Goal: Transaction & Acquisition: Purchase product/service

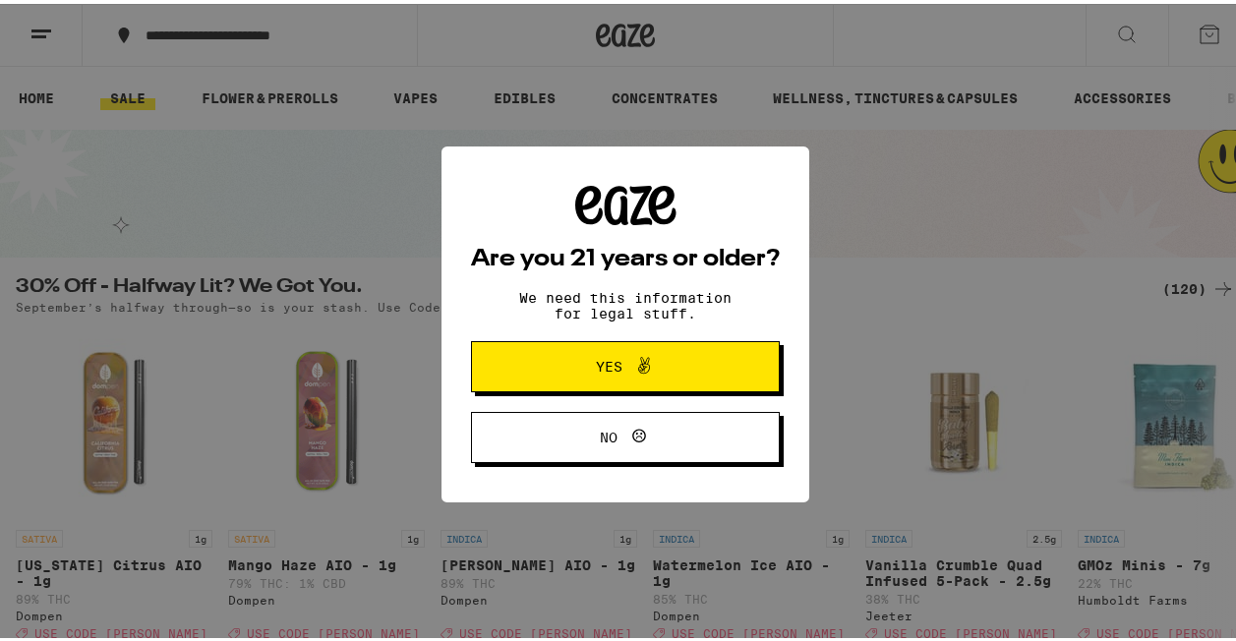
click at [596, 370] on span "Yes" at bounding box center [609, 363] width 27 height 14
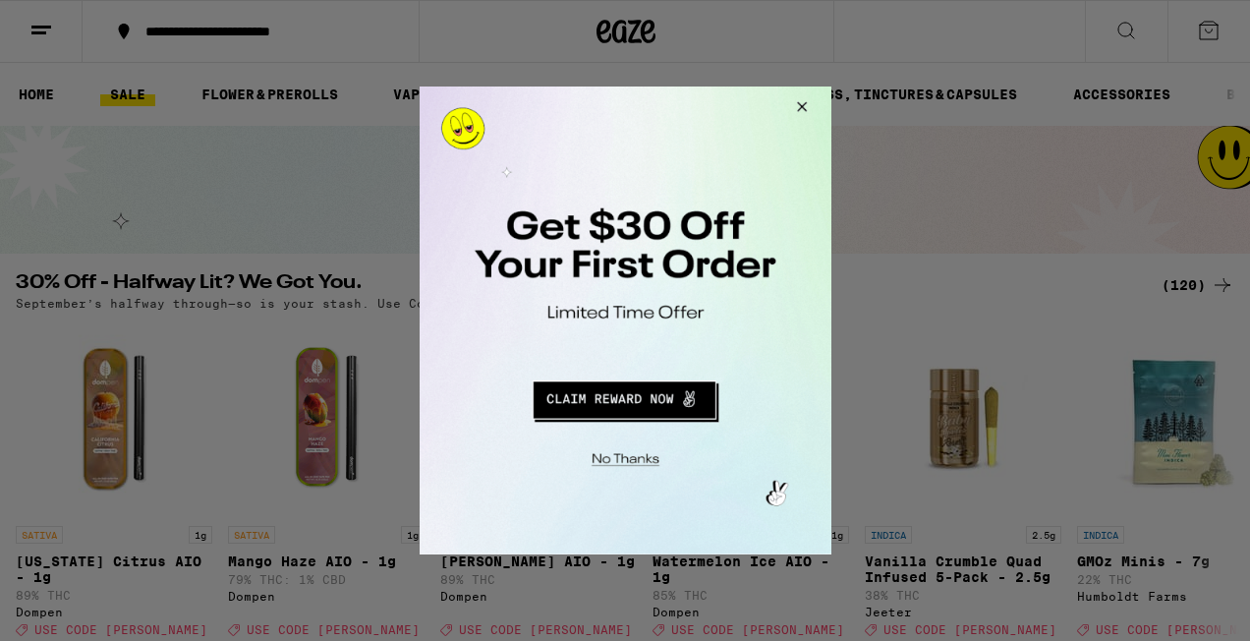
click at [613, 394] on button "Redirect to URL" at bounding box center [623, 397] width 342 height 47
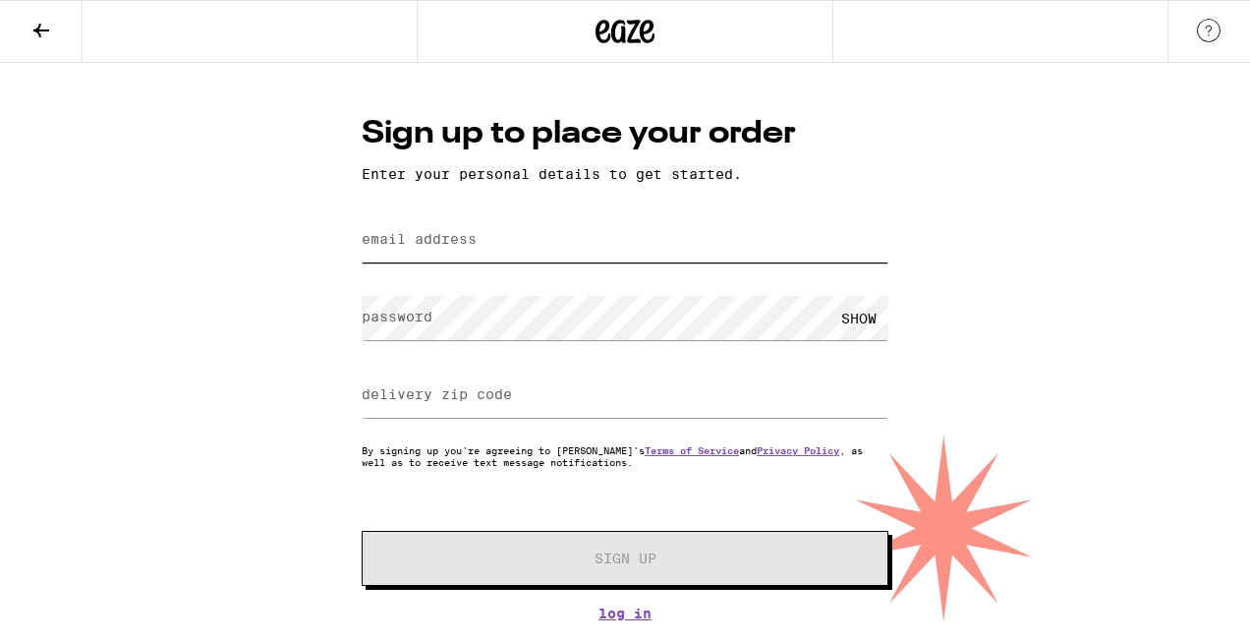
type input "wynzgethealthy@gmail.com"
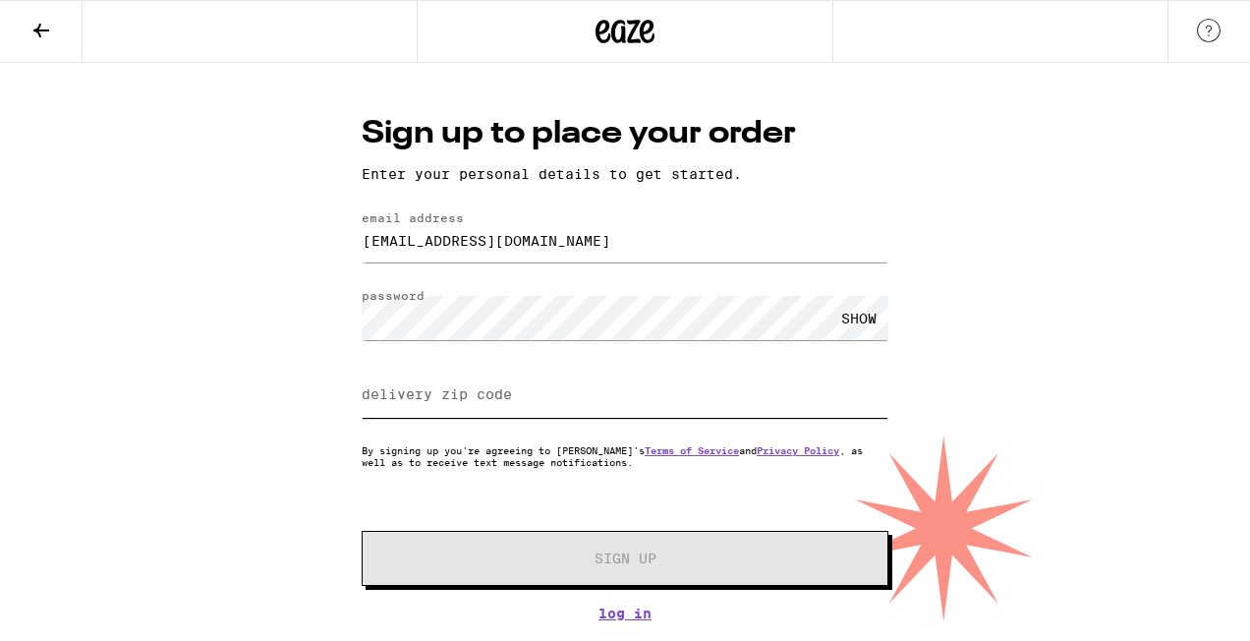
click at [585, 407] on input "delivery zip code" at bounding box center [625, 396] width 527 height 44
type input "91913"
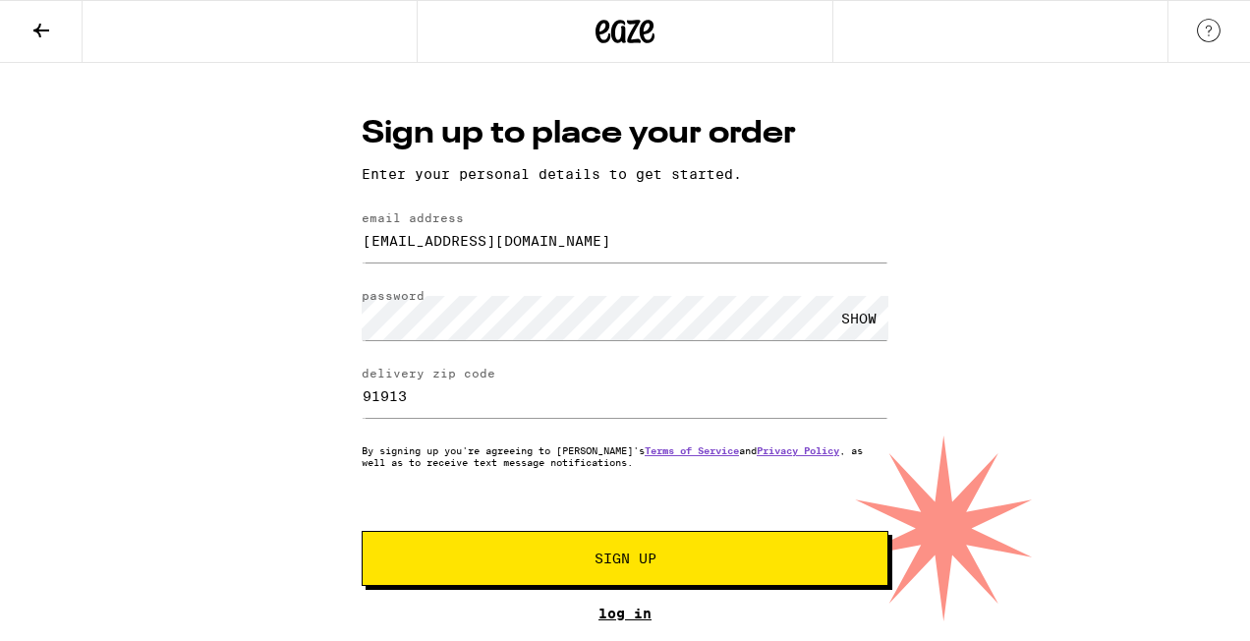
click at [631, 617] on link "Log In" at bounding box center [625, 614] width 527 height 16
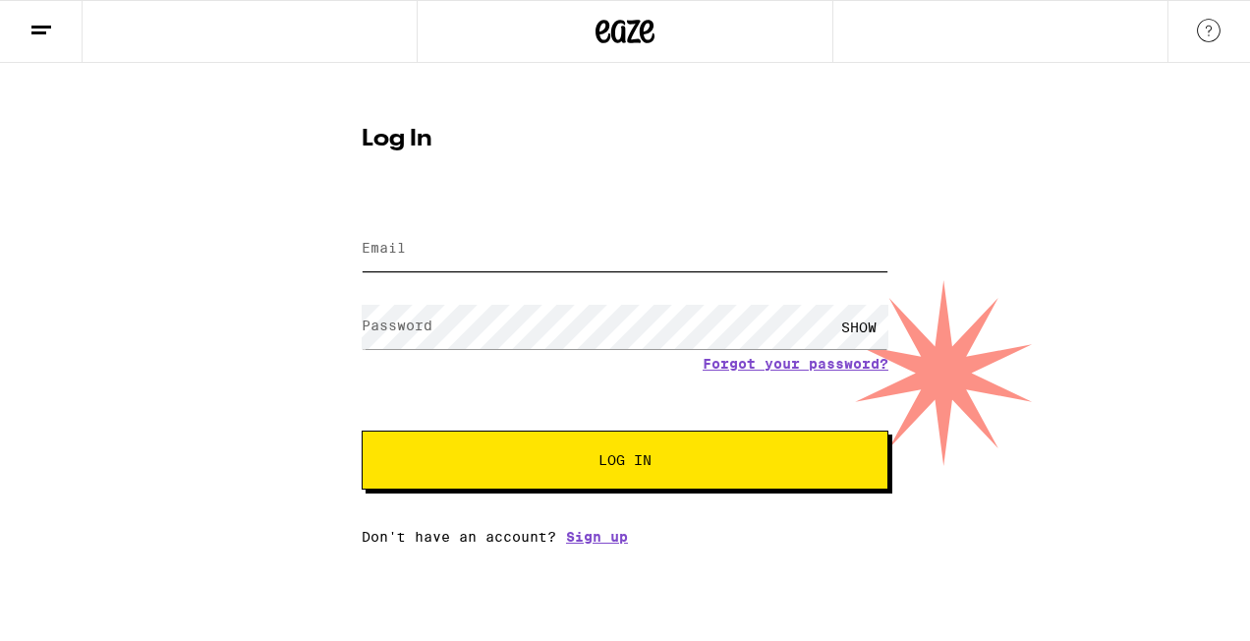
type input "wynzgethealthy@gmail.com"
click at [629, 452] on button "Log In" at bounding box center [625, 460] width 527 height 59
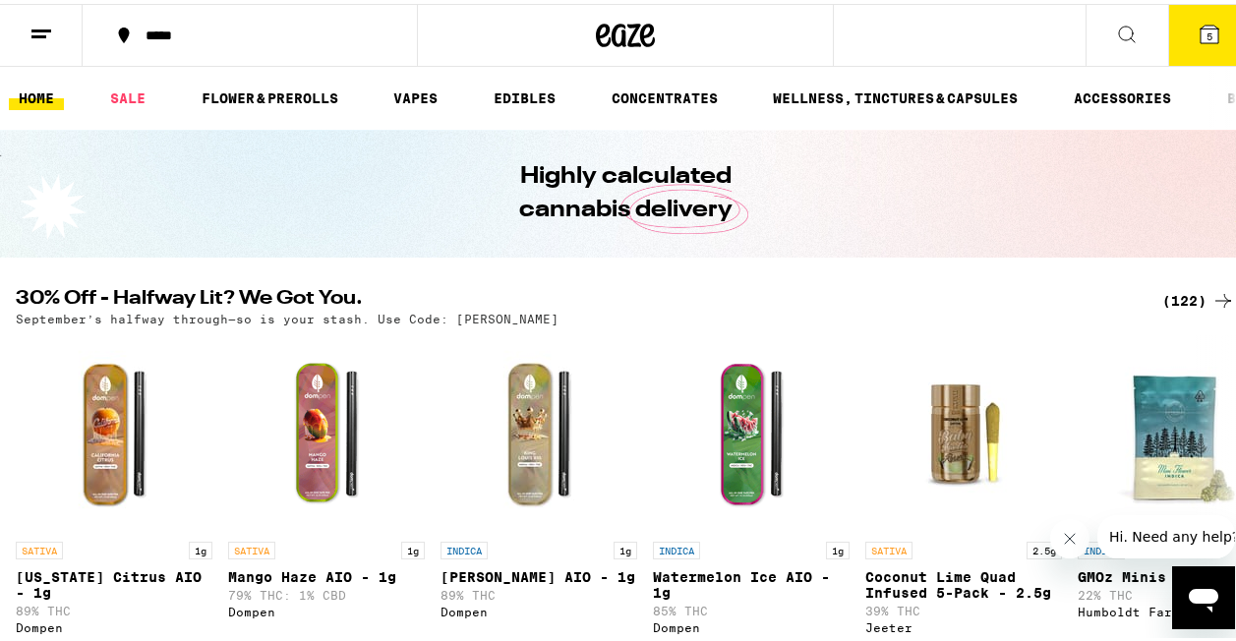
click at [1115, 26] on icon at bounding box center [1127, 31] width 24 height 24
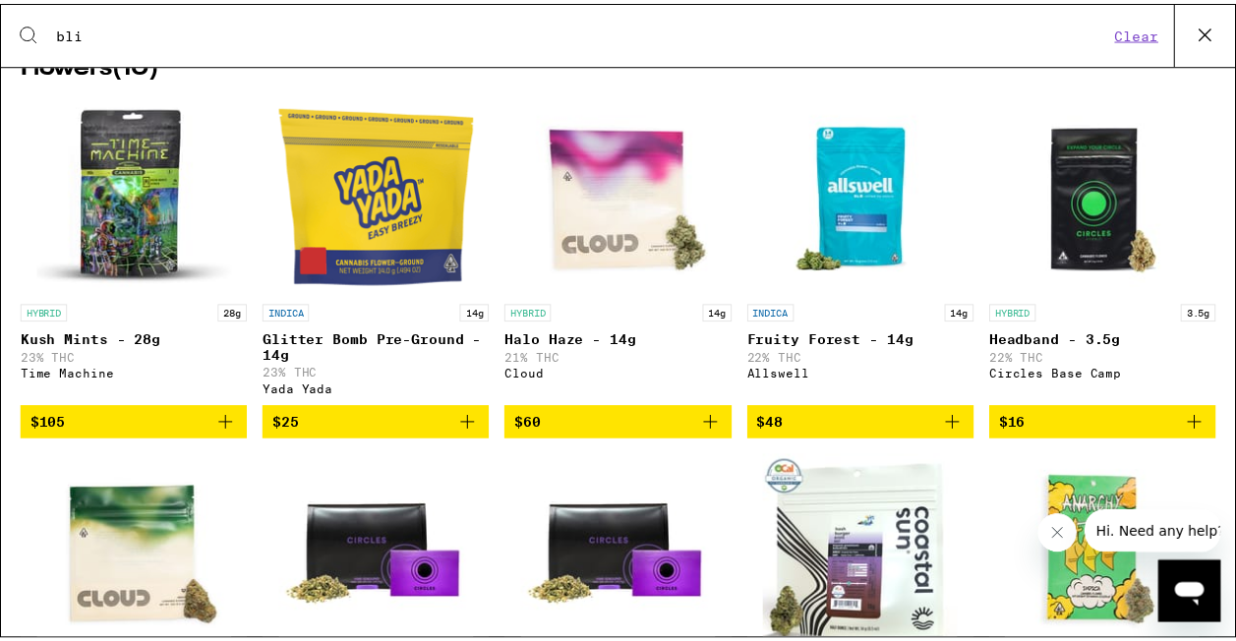
scroll to position [1193, 0]
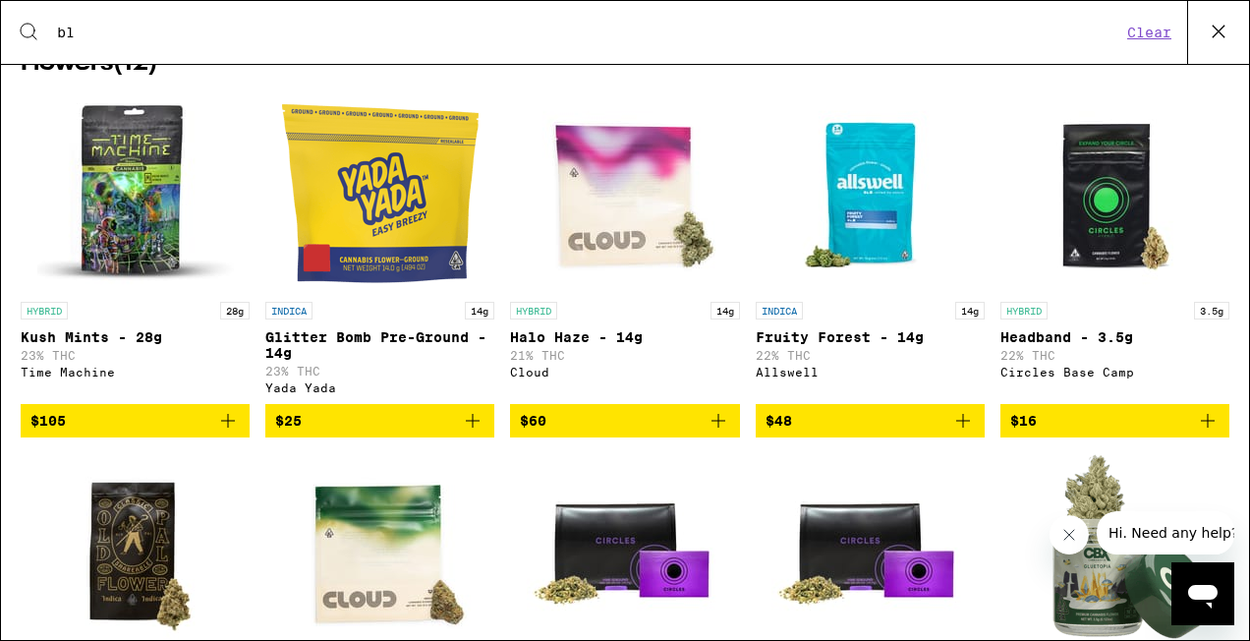
type input "b"
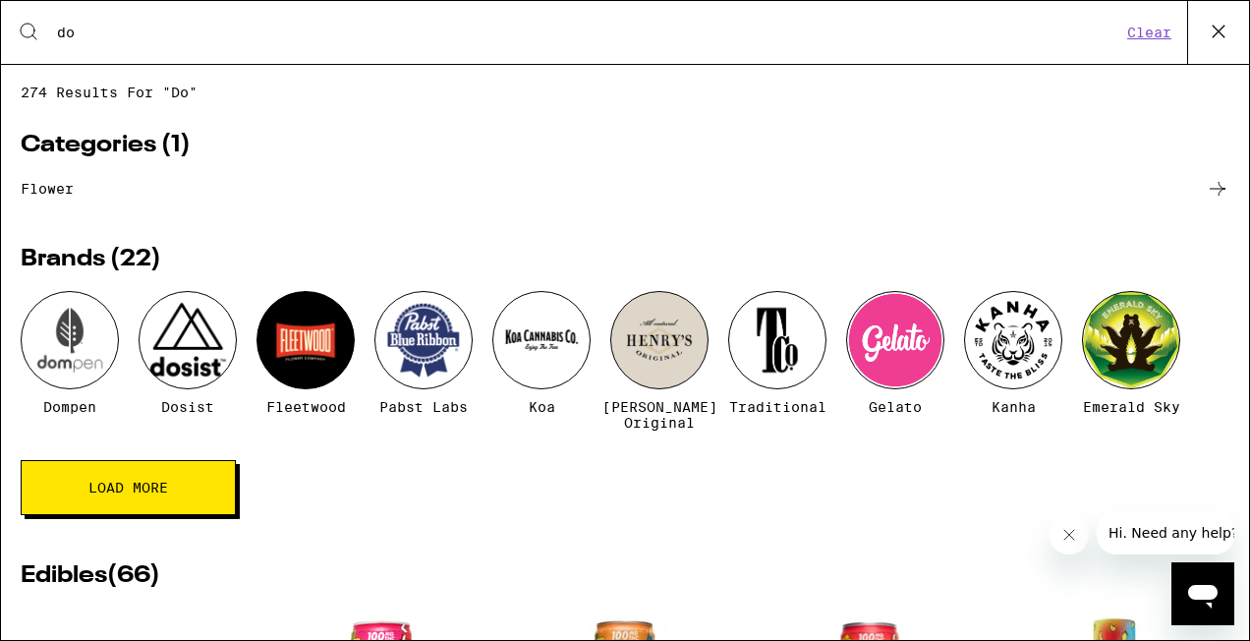
type input "do"
click at [189, 350] on div at bounding box center [188, 340] width 98 height 98
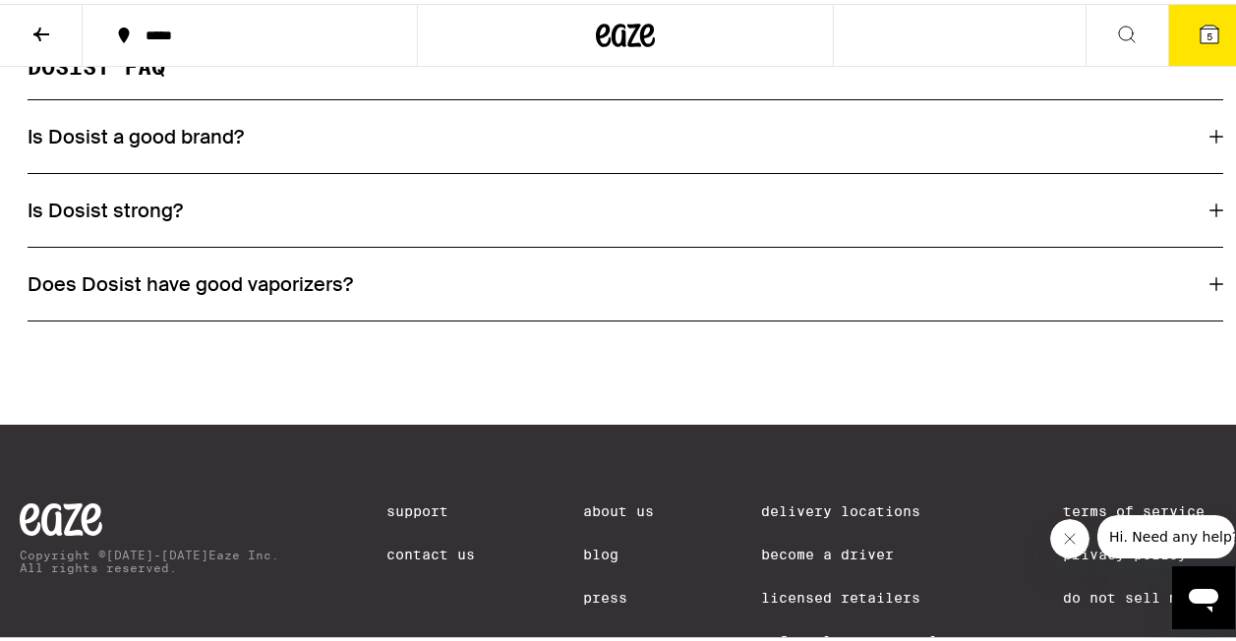
scroll to position [1199, 0]
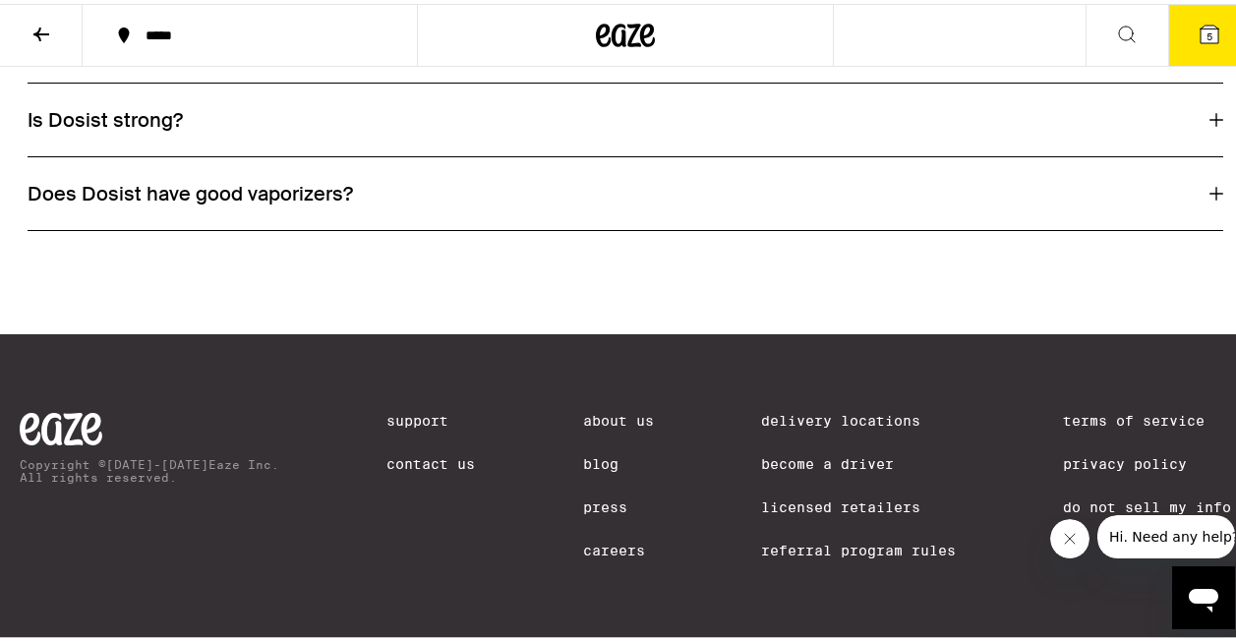
click at [1200, 37] on icon at bounding box center [1209, 31] width 18 height 18
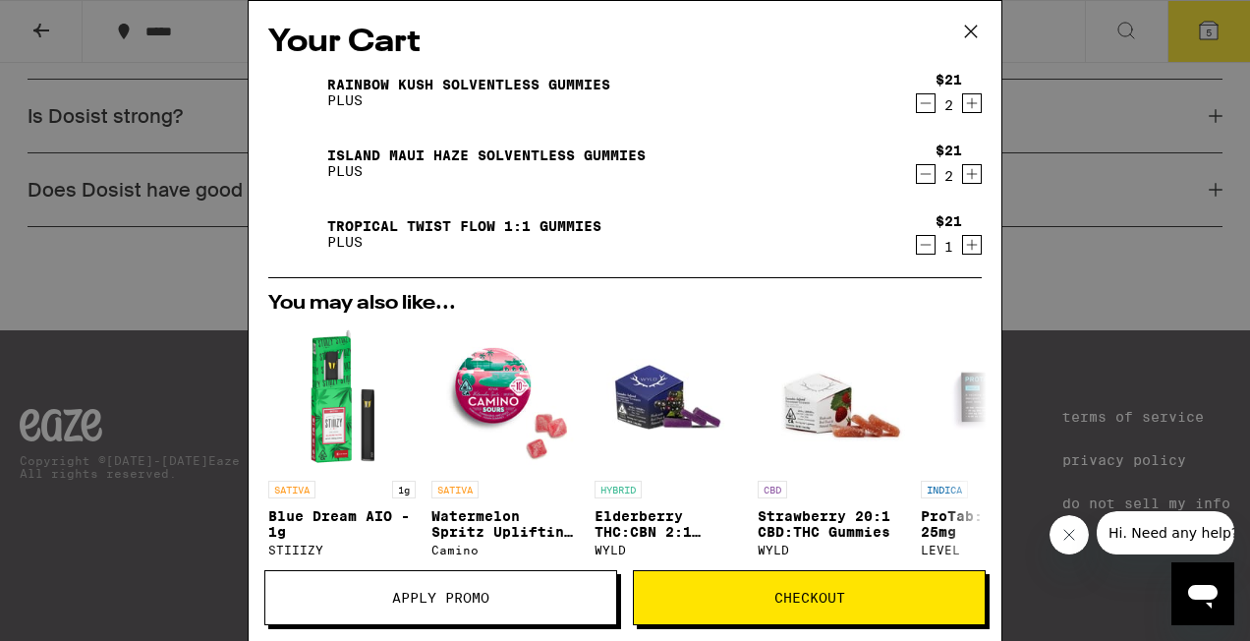
click at [977, 29] on icon at bounding box center [970, 31] width 29 height 29
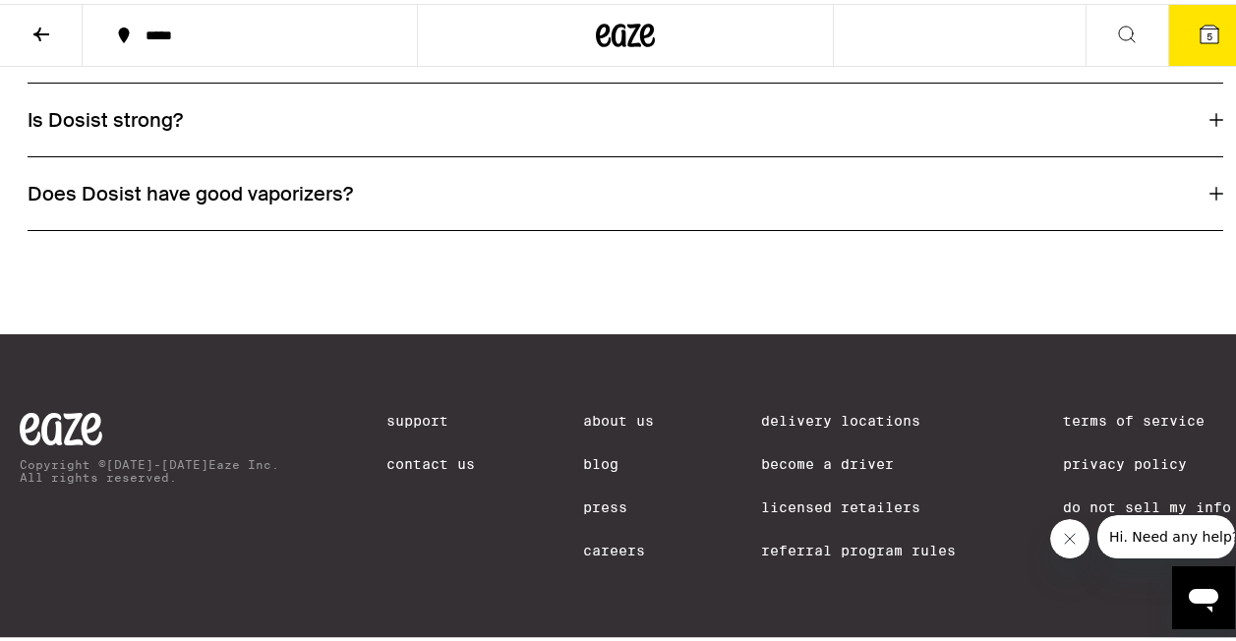
click at [47, 24] on icon at bounding box center [41, 31] width 24 height 24
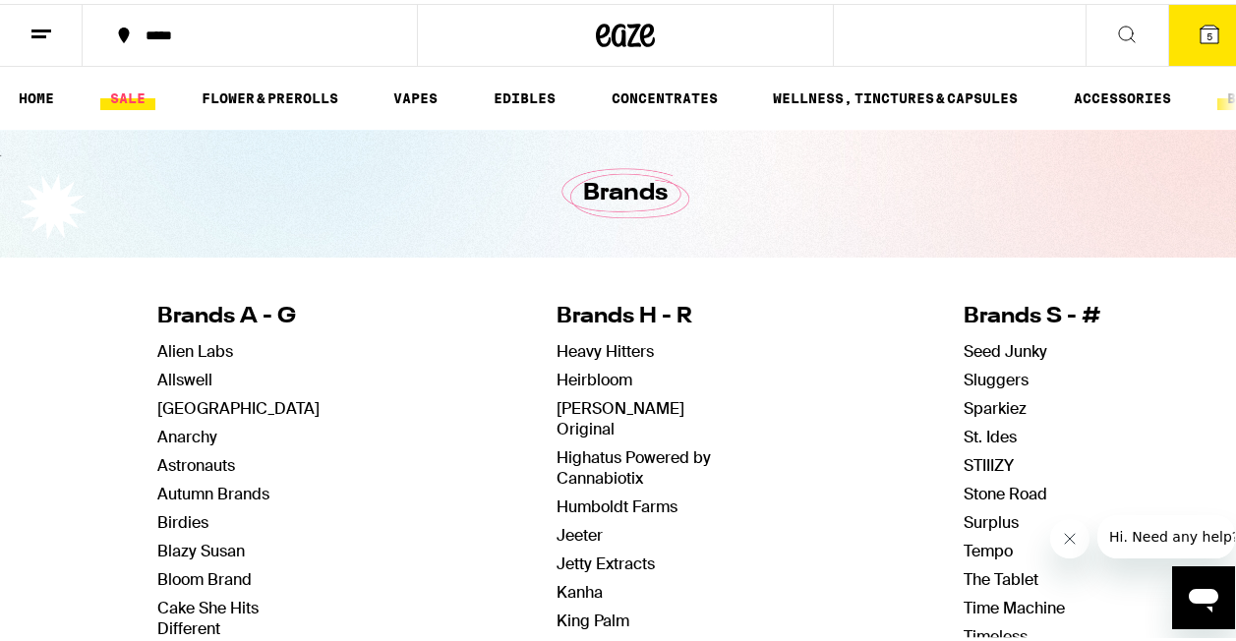
click at [137, 98] on link "SALE" at bounding box center [127, 95] width 55 height 24
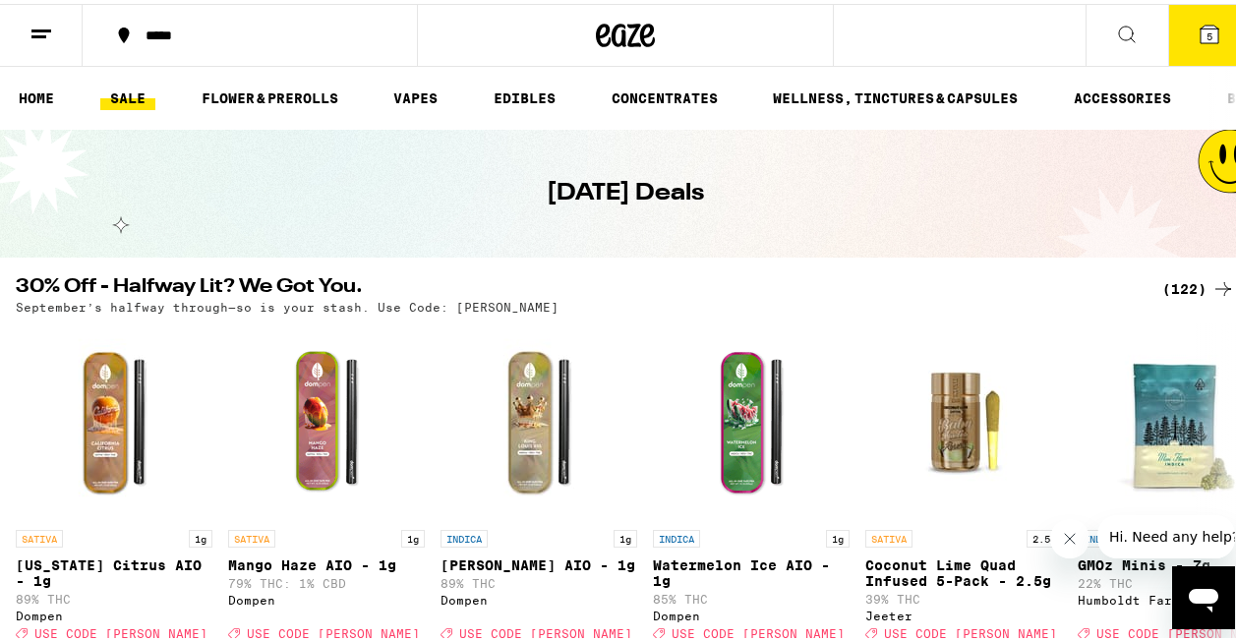
click at [46, 29] on icon at bounding box center [41, 31] width 24 height 24
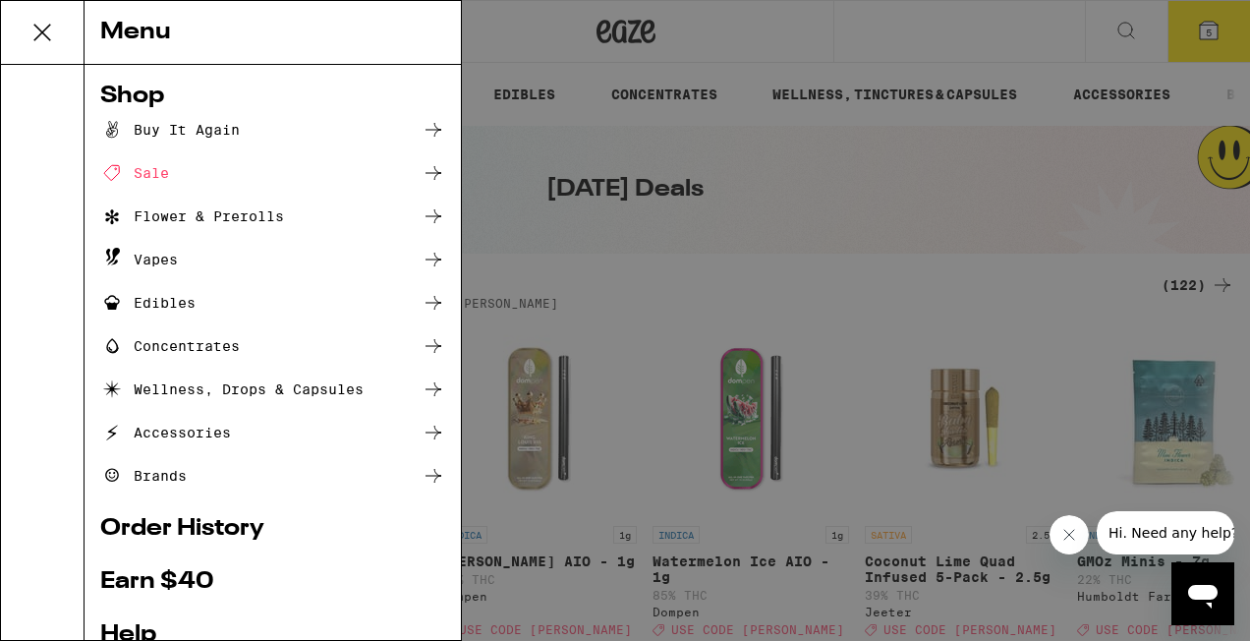
click at [1197, 28] on div "Menu Shop Buy It Again Sale Flower & Prerolls Vapes Edibles Concentrates Wellne…" at bounding box center [625, 320] width 1250 height 641
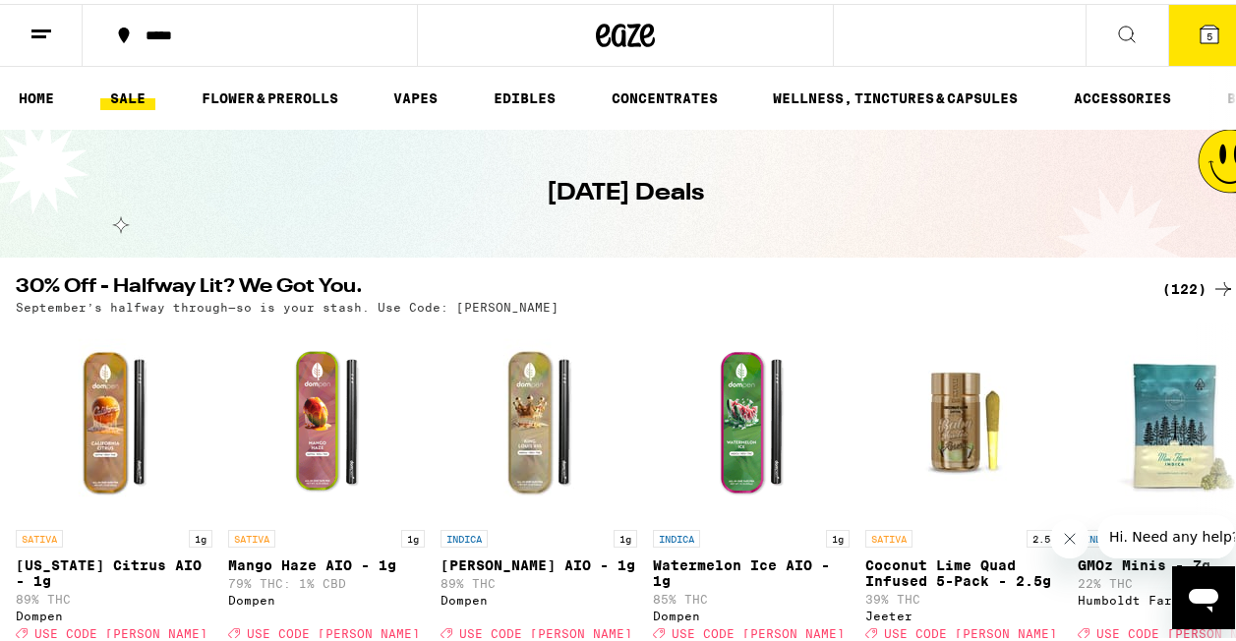
click at [1200, 28] on icon at bounding box center [1209, 31] width 18 height 18
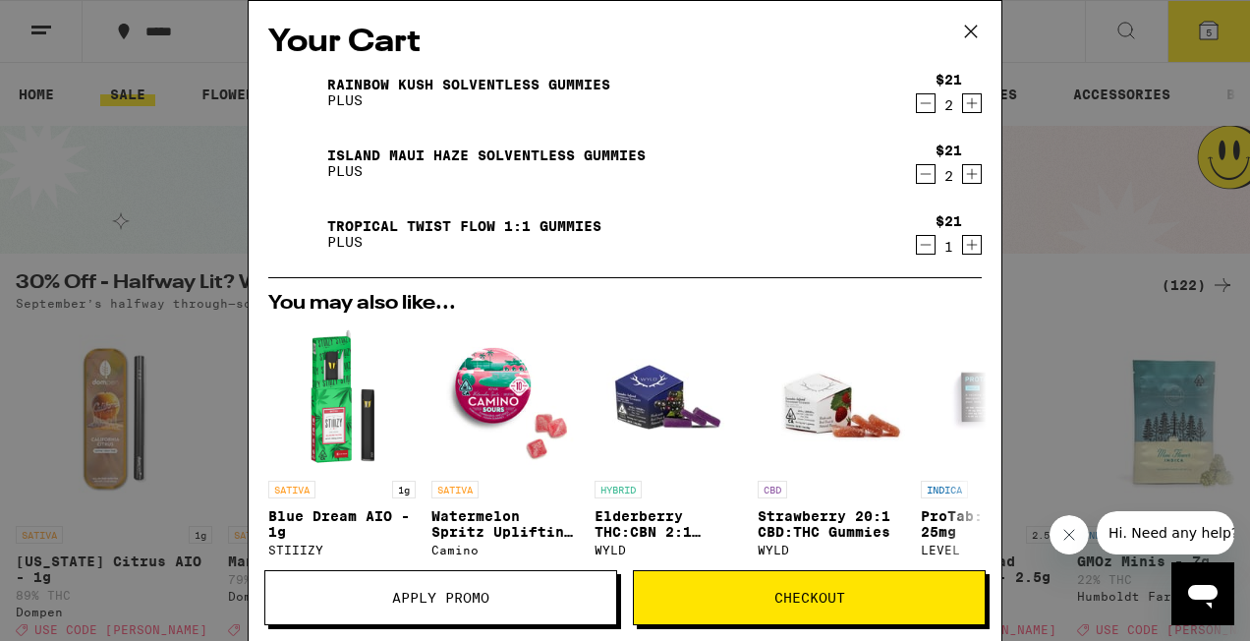
click at [410, 599] on span "Apply Promo" at bounding box center [440, 598] width 97 height 14
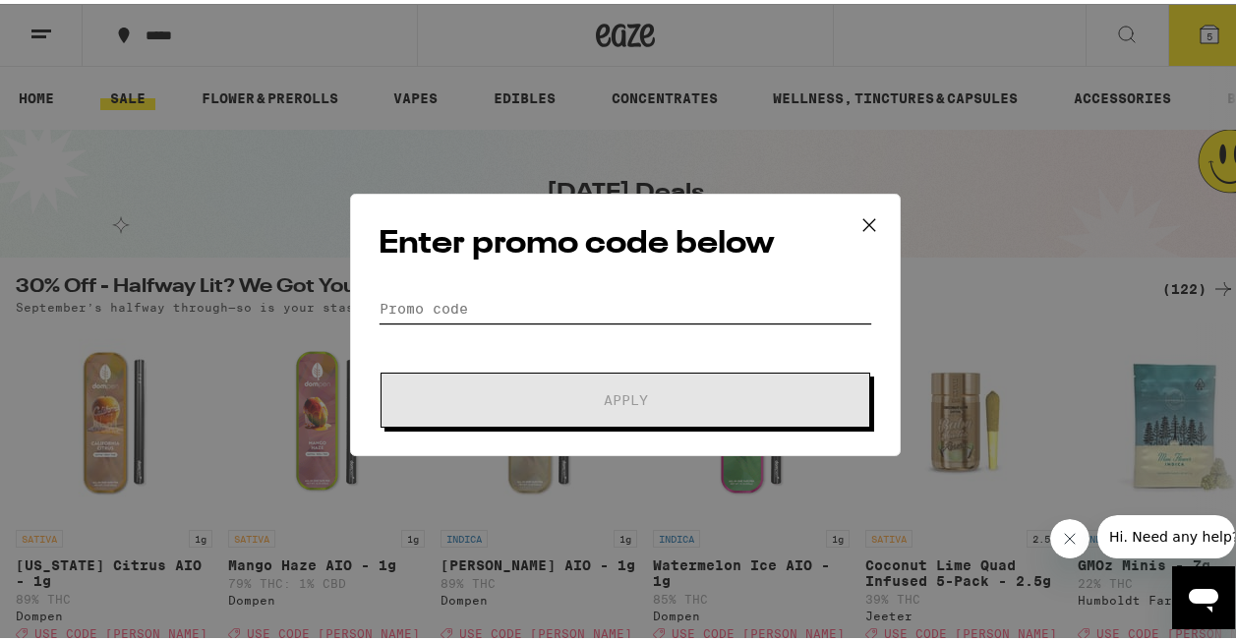
click at [433, 304] on input "Promo Code" at bounding box center [624, 304] width 493 height 29
paste input "LITTY"
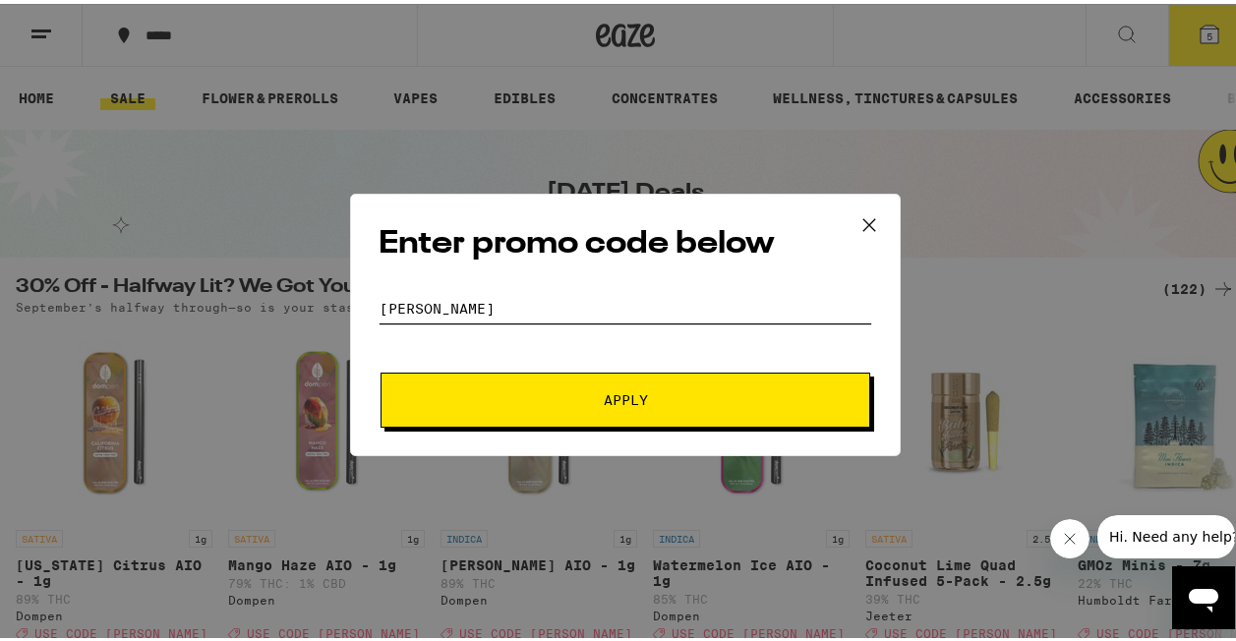
type input "LITTY"
click at [536, 384] on button "Apply" at bounding box center [625, 396] width 490 height 55
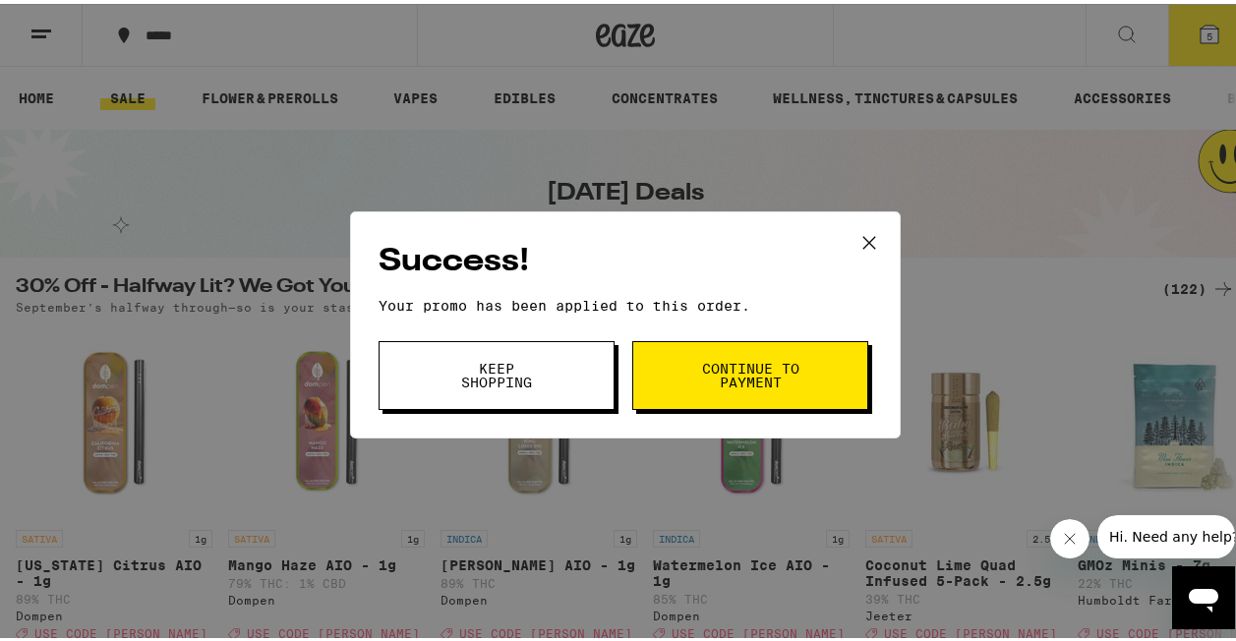
click at [734, 368] on span "Continue to payment" at bounding box center [750, 372] width 100 height 28
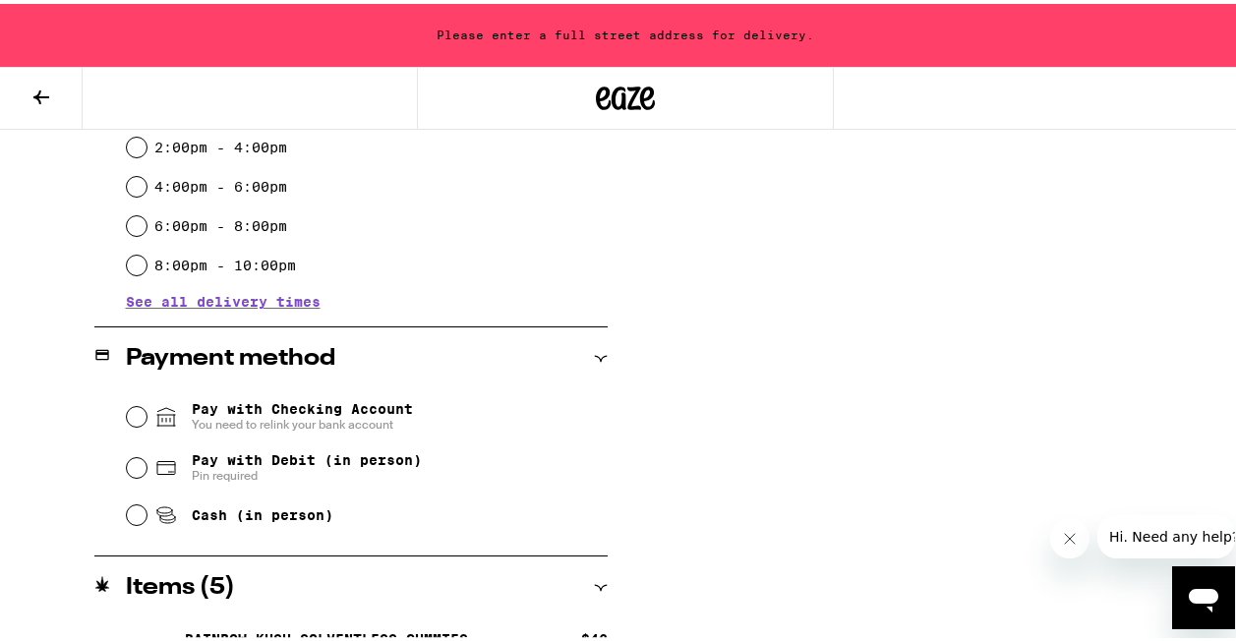
scroll to position [620, 0]
click at [135, 469] on input "Pay with Debit (in person) Pin required" at bounding box center [137, 464] width 20 height 20
radio input "true"
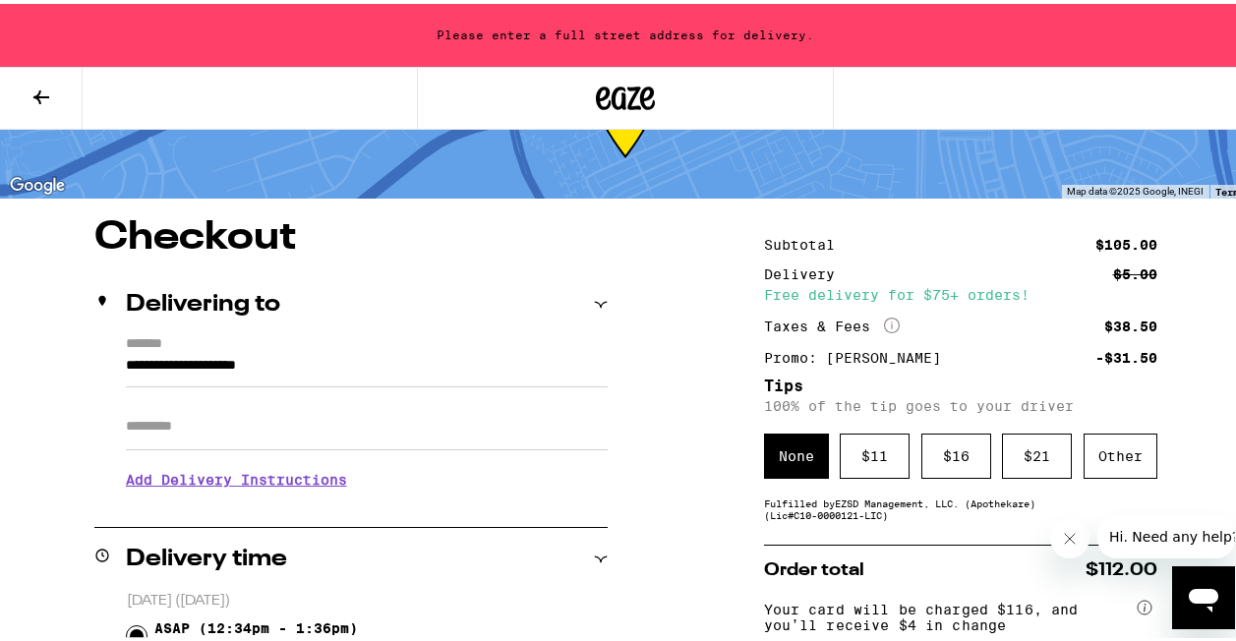
scroll to position [85, 0]
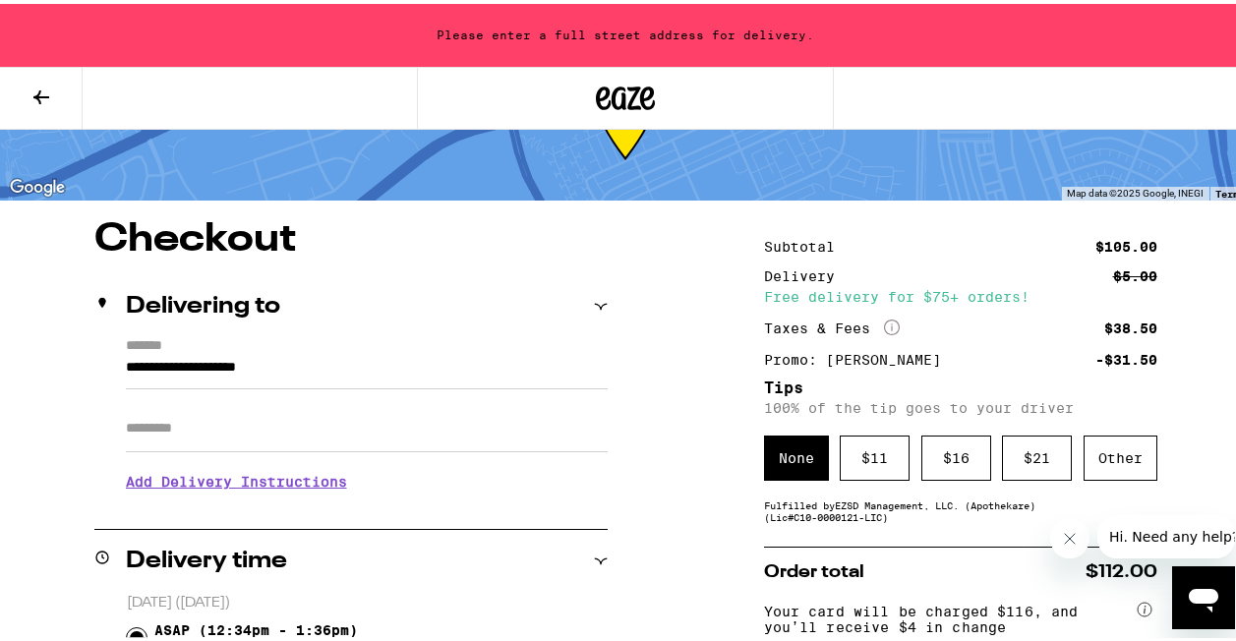
click at [354, 376] on input "**********" at bounding box center [367, 368] width 482 height 33
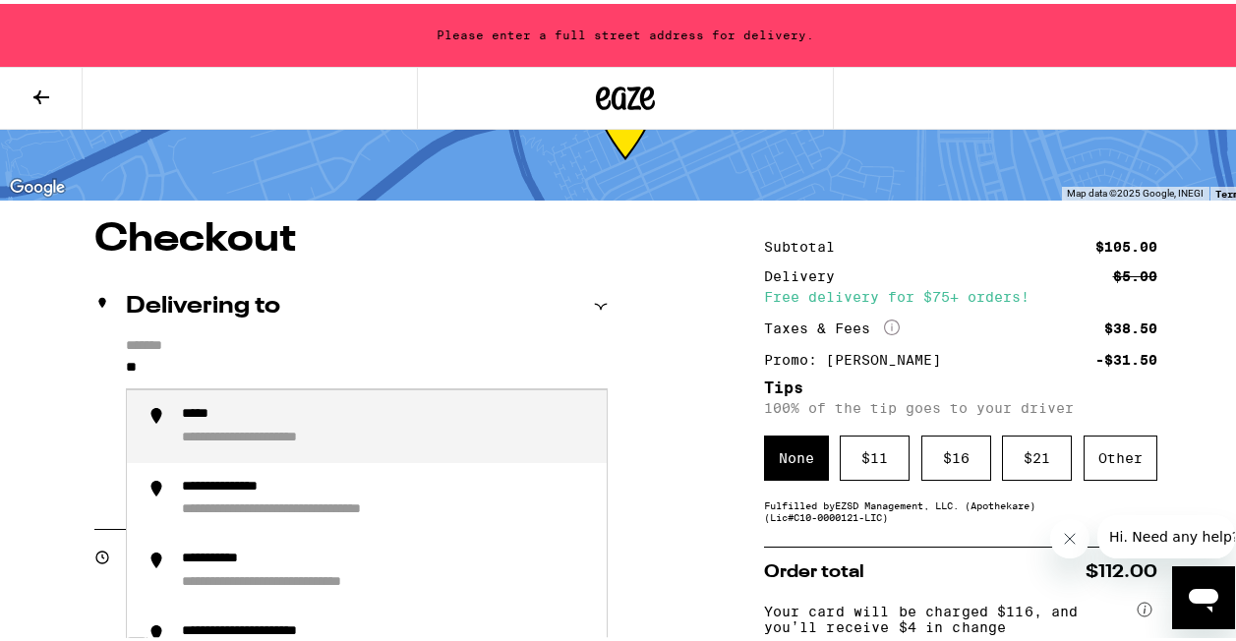
type input "*"
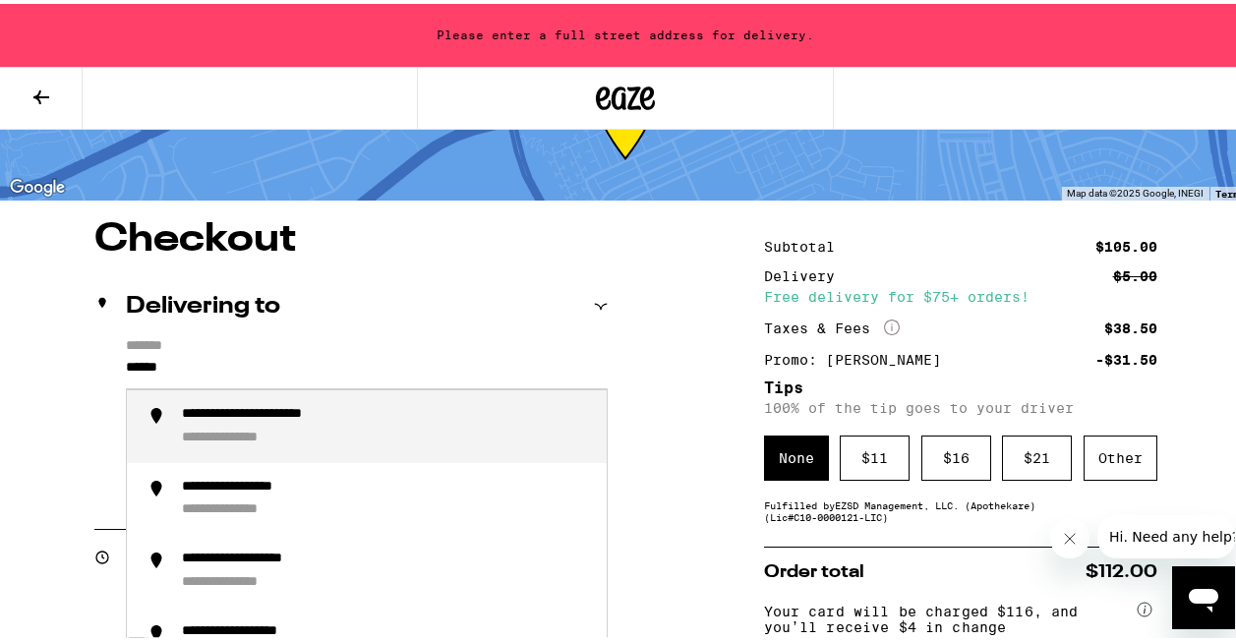
click at [348, 411] on div "**********" at bounding box center [288, 411] width 213 height 18
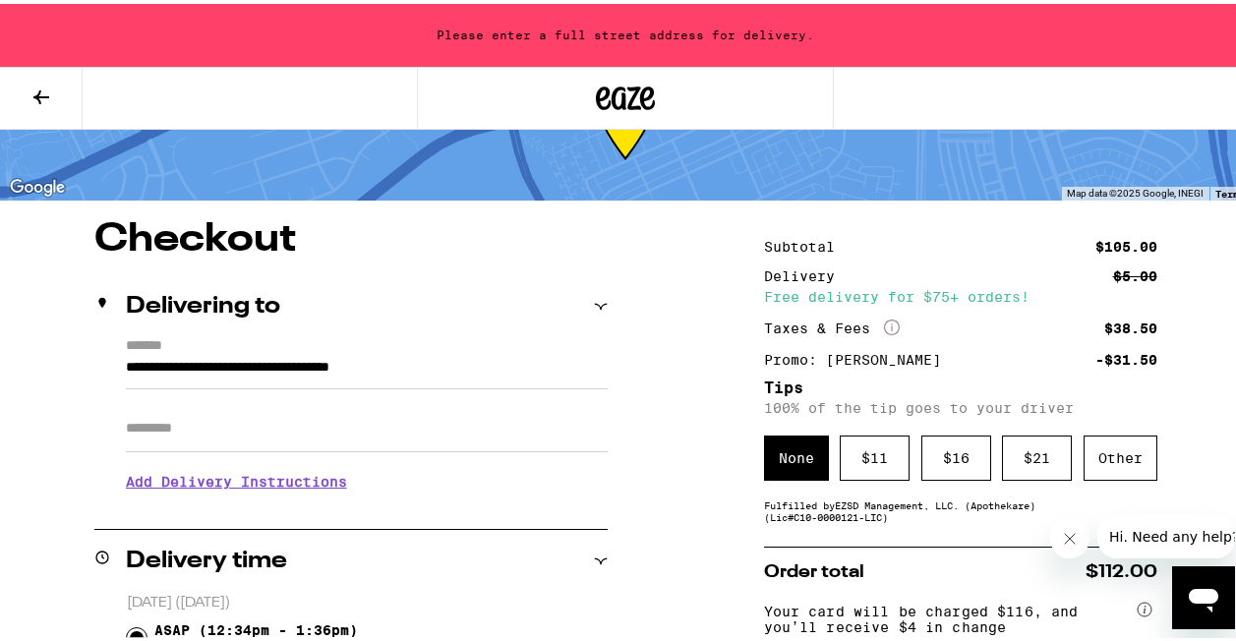
type input "**********"
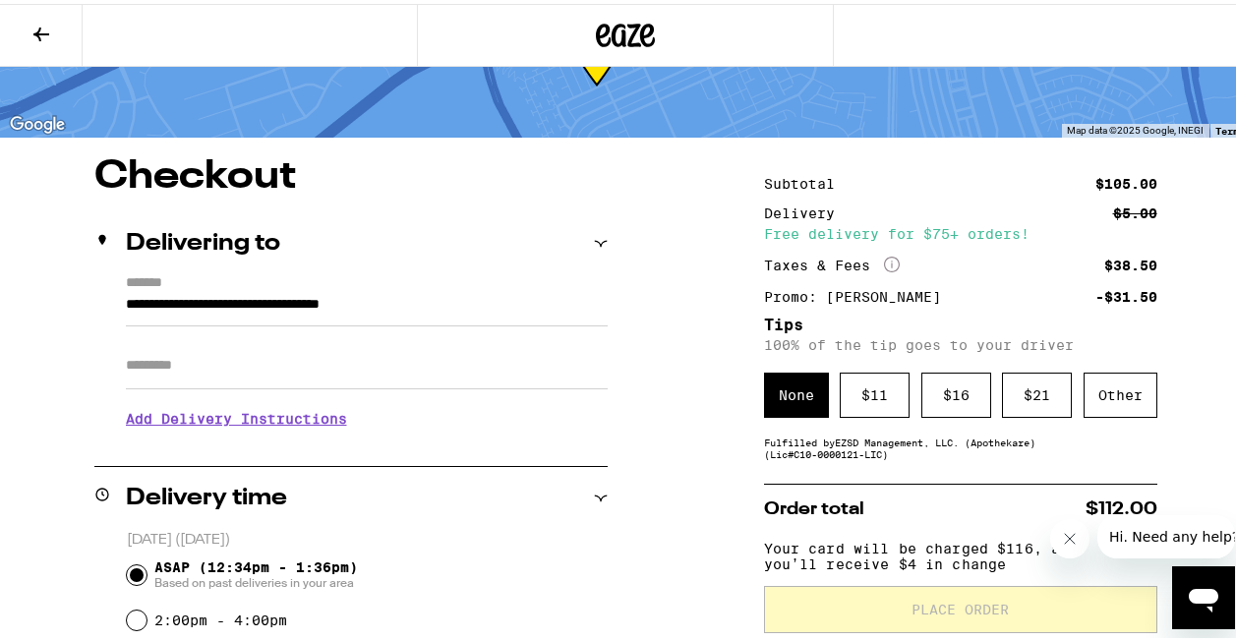
scroll to position [22, 0]
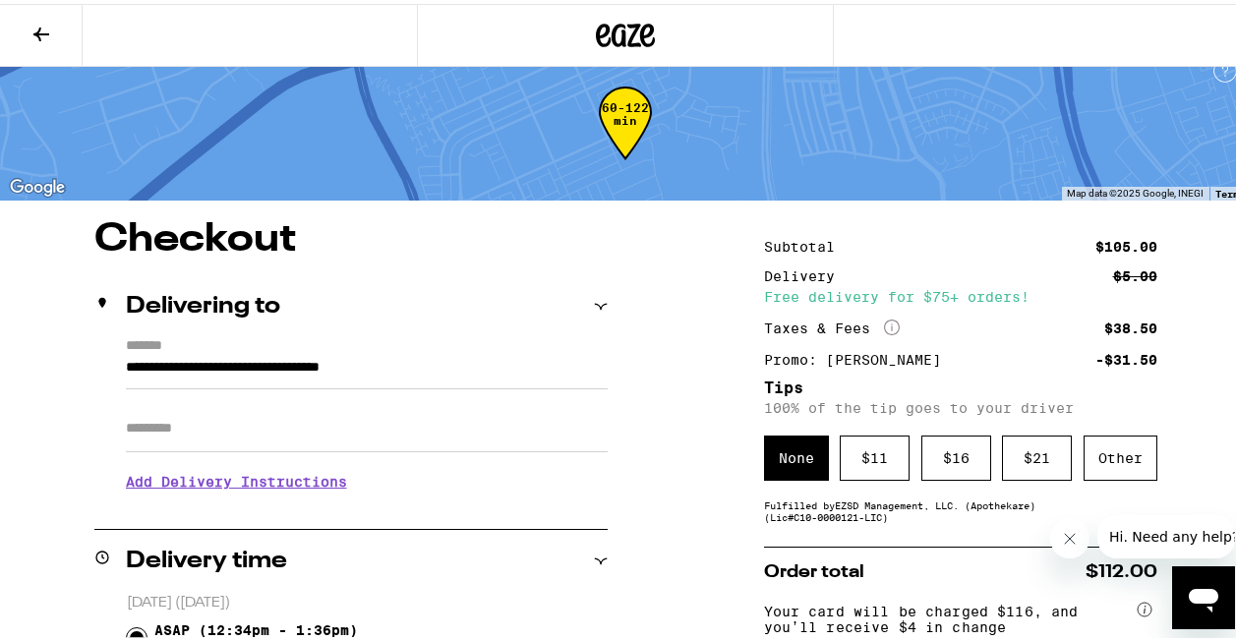
click at [348, 411] on input "Apt/Suite" at bounding box center [367, 424] width 482 height 47
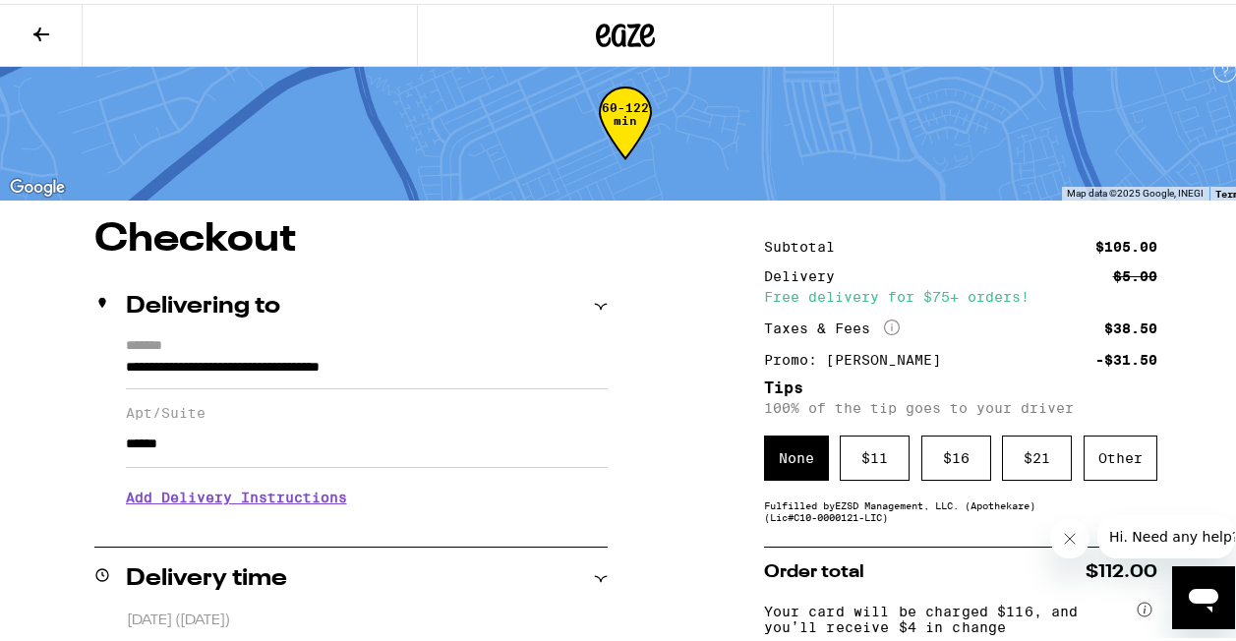
type input "******"
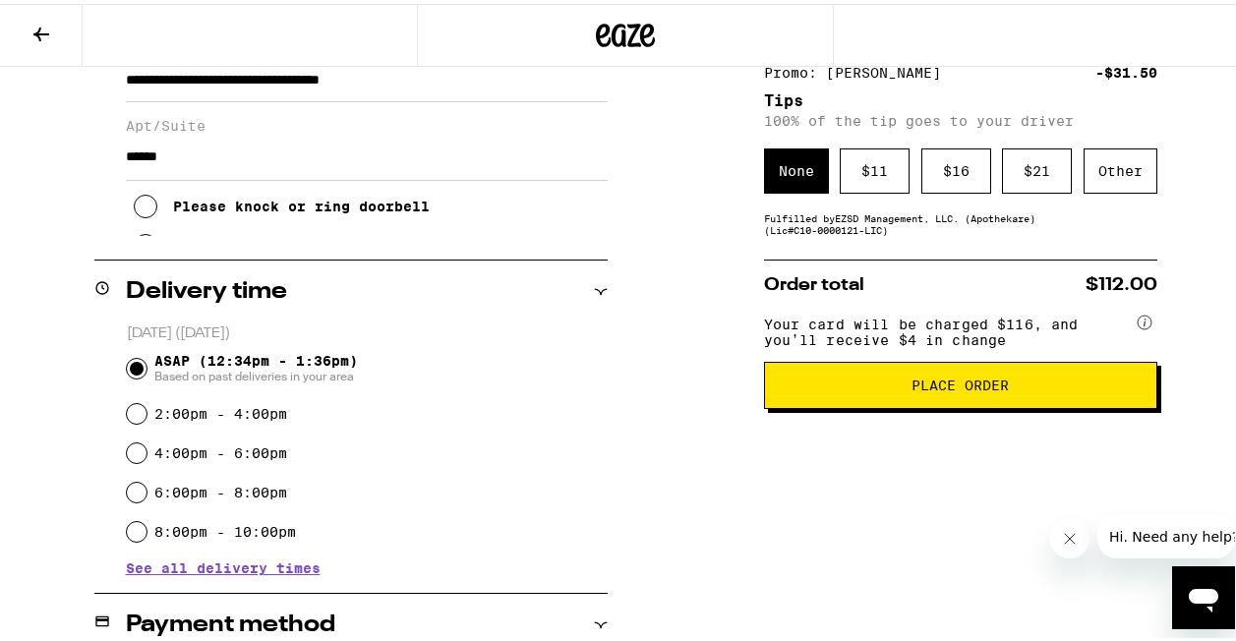
scroll to position [309, 0]
click at [912, 382] on span "Place Order" at bounding box center [959, 382] width 97 height 14
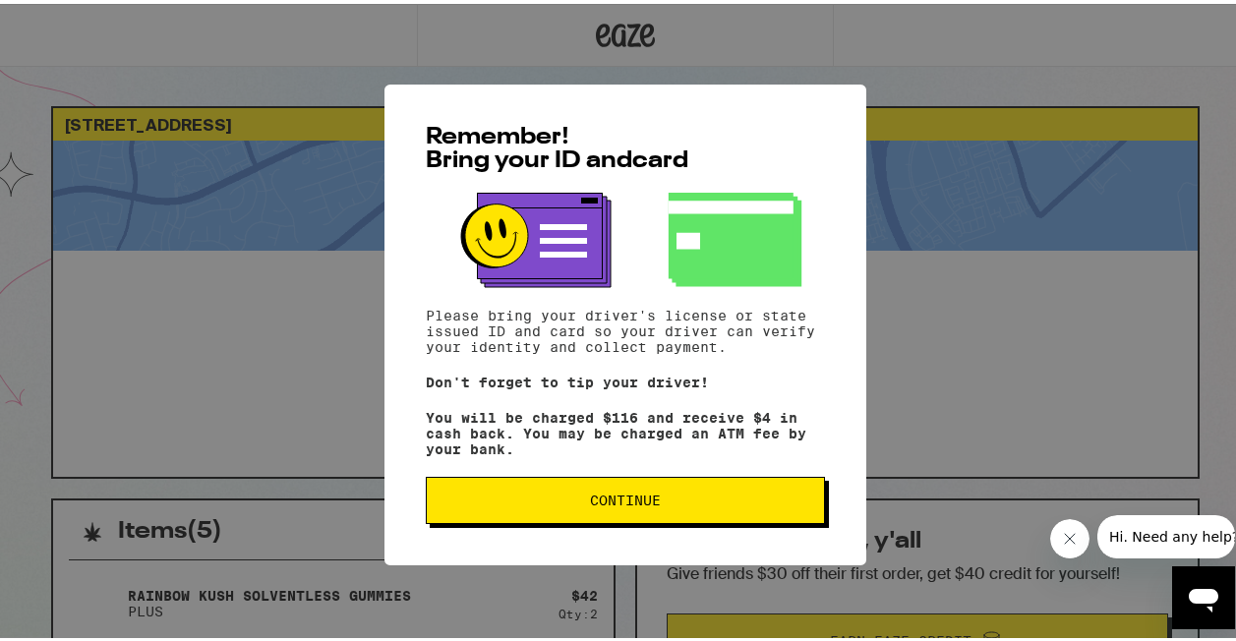
click at [673, 497] on span "Continue" at bounding box center [625, 497] width 366 height 14
